Goal: Obtain resource: Download file/media

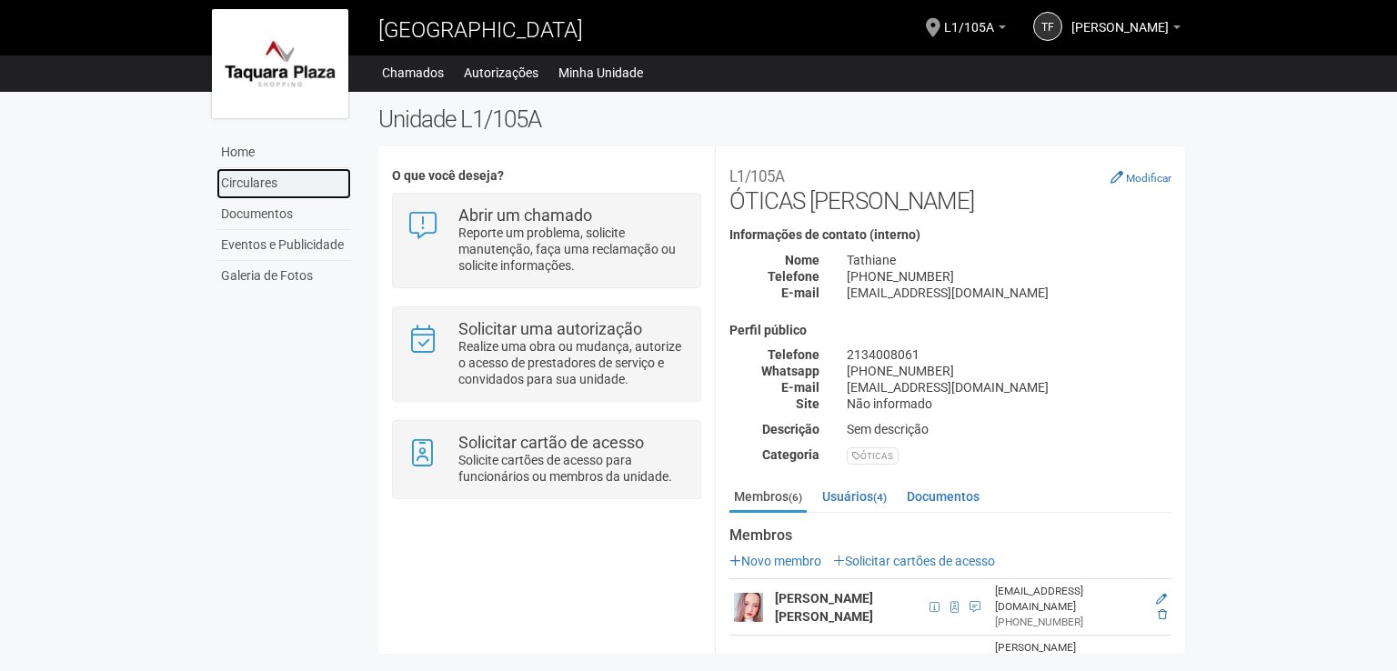
click at [255, 177] on link "Circulares" at bounding box center [283, 183] width 135 height 31
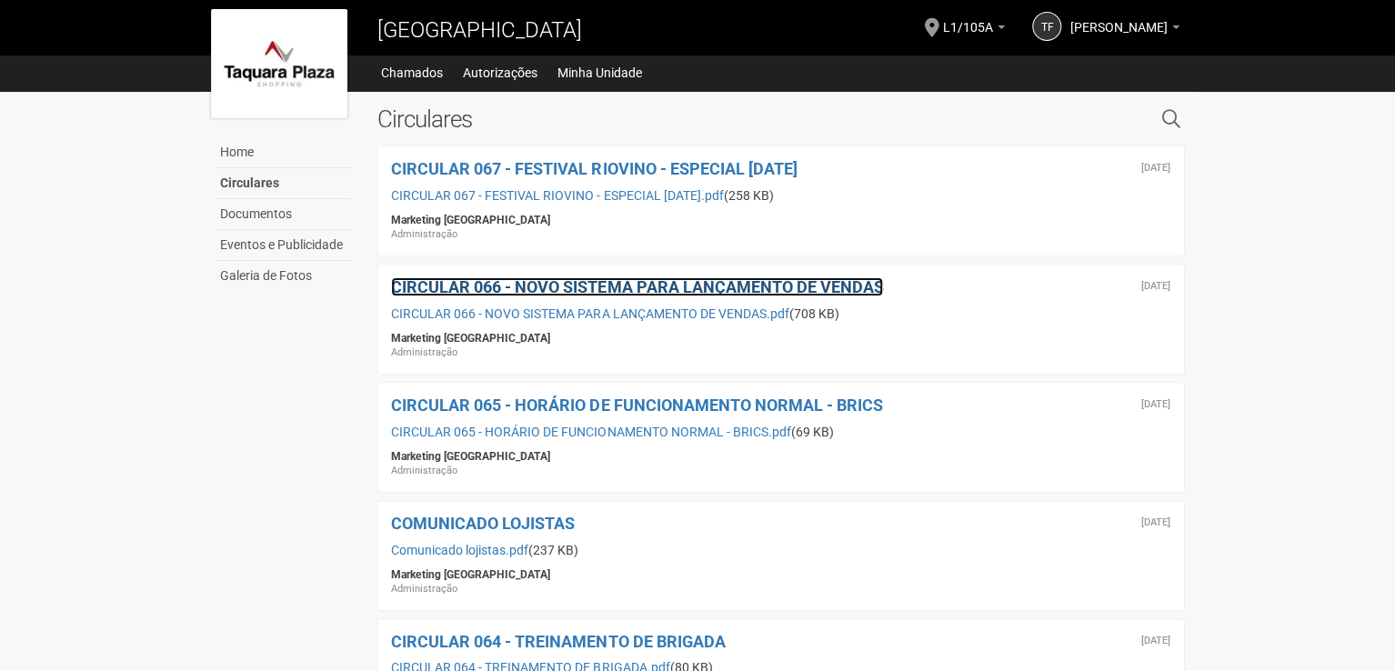
click at [633, 280] on span "CIRCULAR 066 - NOVO SISTEMA PARA LANÇAMENTO DE VENDAS" at bounding box center [637, 286] width 492 height 19
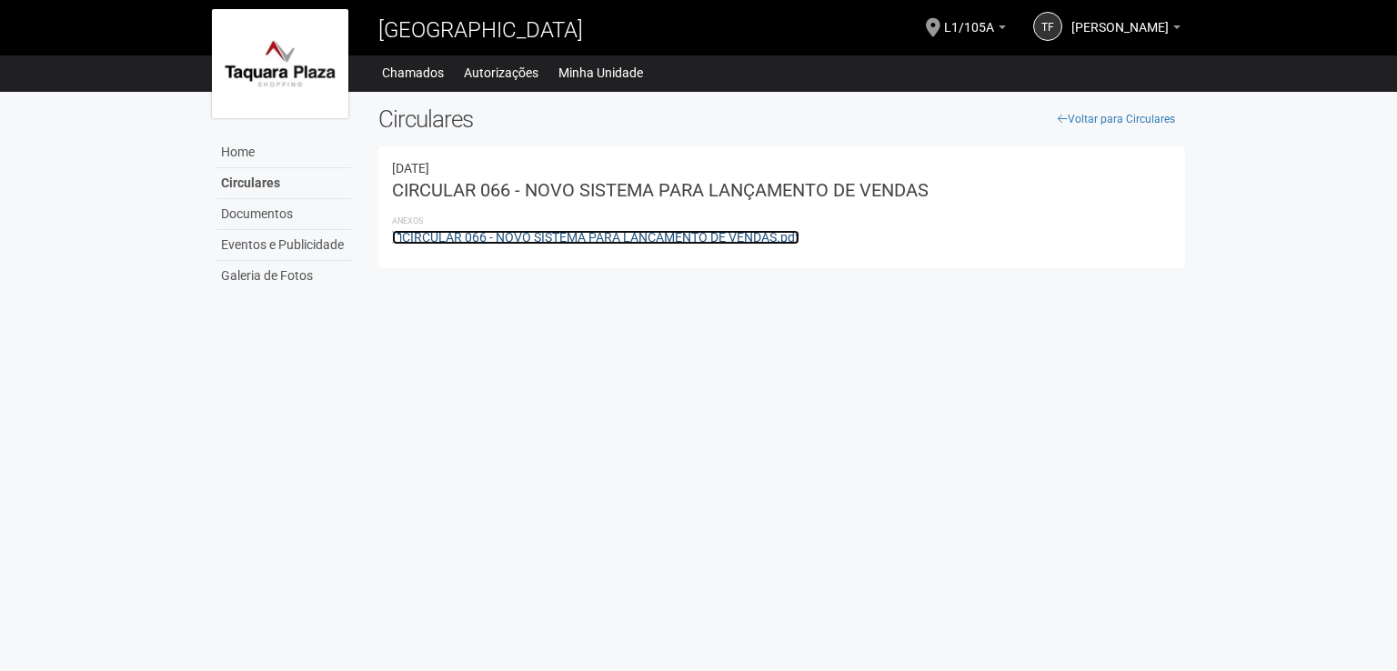
click at [442, 239] on link "CIRCULAR 066 - NOVO SISTEMA PARA LANÇAMENTO DE VENDAS.pdf" at bounding box center [595, 237] width 407 height 15
